Goal: Information Seeking & Learning: Stay updated

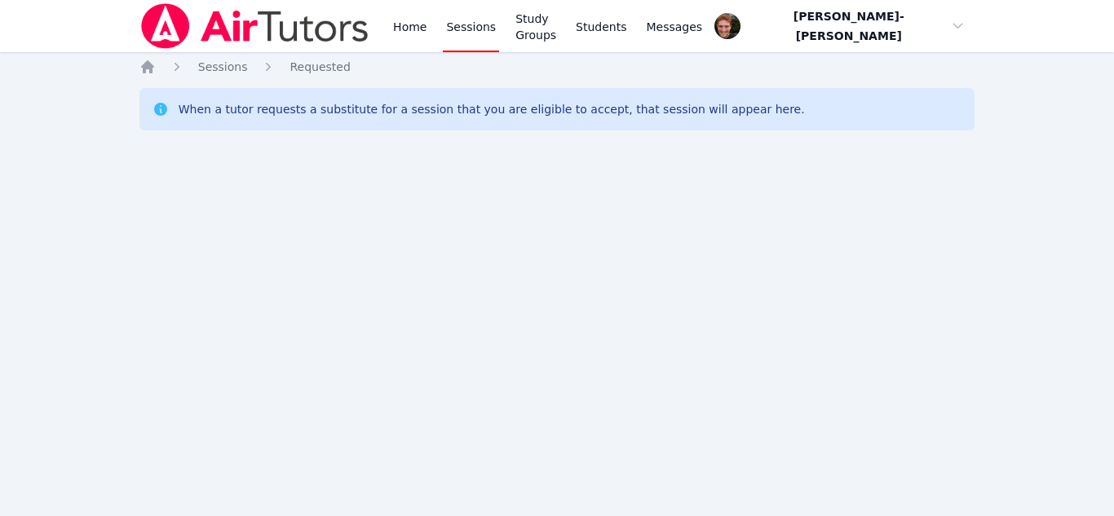
click at [38, 317] on div "Home Sessions Study Groups Students Messages Open user menu [PERSON_NAME]-[PERS…" at bounding box center [557, 258] width 1114 height 516
